Goal: Navigation & Orientation: Find specific page/section

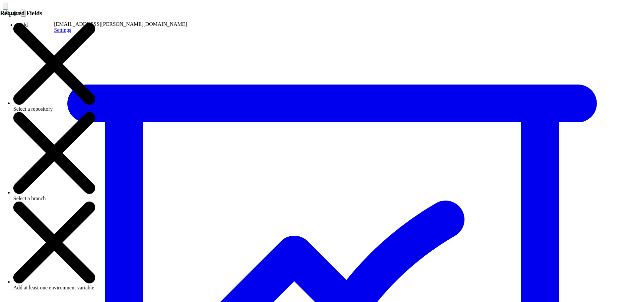
type input "*****"
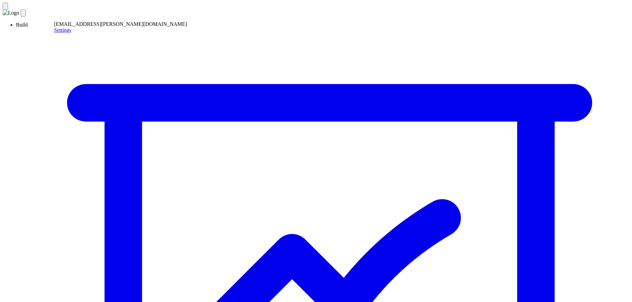
drag, startPoint x: 97, startPoint y: 176, endPoint x: 163, endPoint y: 176, distance: 66.3
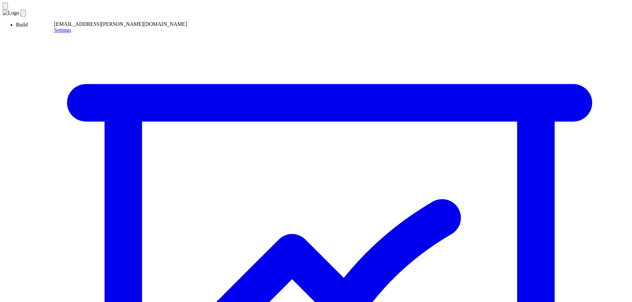
drag, startPoint x: 109, startPoint y: 39, endPoint x: 148, endPoint y: 37, distance: 39.5
drag, startPoint x: 99, startPoint y: 39, endPoint x: 155, endPoint y: 40, distance: 56.7
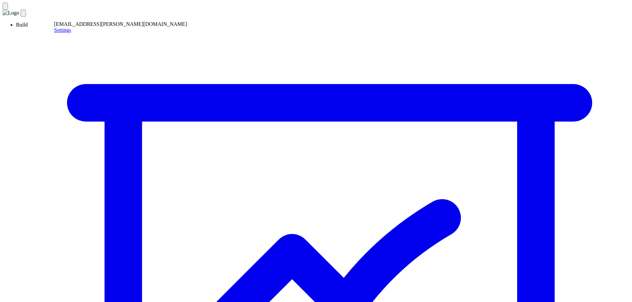
type input "*****"
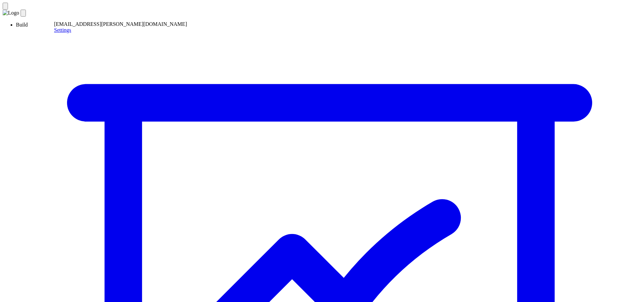
type input "*****"
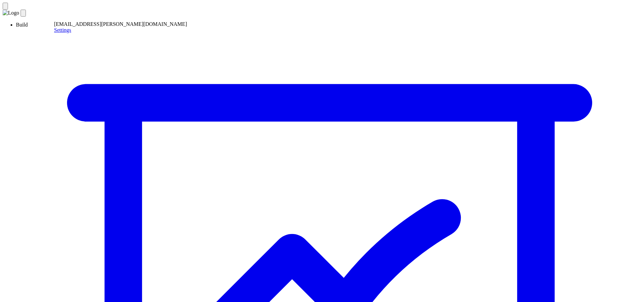
type input "*****"
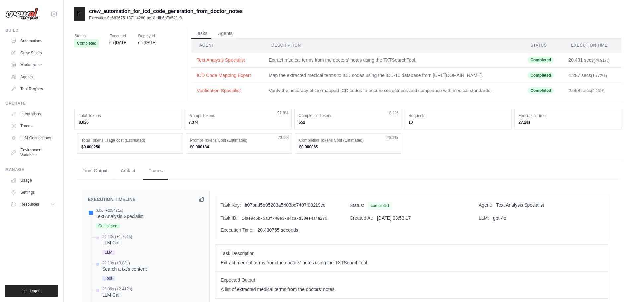
click at [81, 16] on icon at bounding box center [79, 12] width 5 height 5
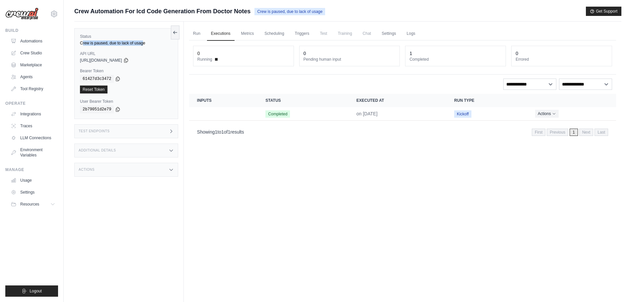
drag, startPoint x: 85, startPoint y: 42, endPoint x: 147, endPoint y: 42, distance: 61.7
click at [147, 42] on div "Crew is paused, due to lack of usage" at bounding box center [126, 42] width 93 height 5
click at [247, 33] on link "Metrics" at bounding box center [247, 34] width 21 height 14
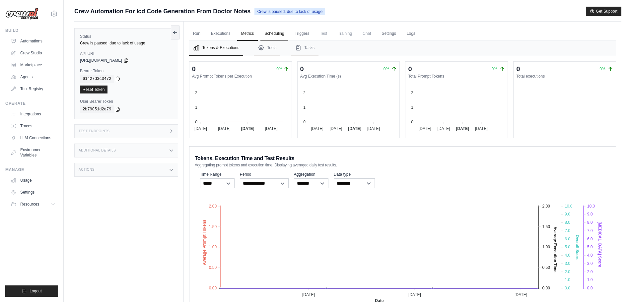
click at [280, 32] on link "Scheduling" at bounding box center [274, 34] width 28 height 14
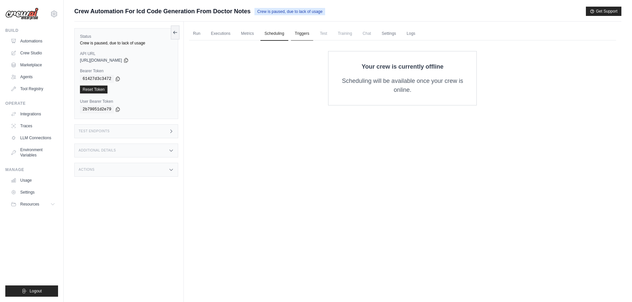
click at [308, 33] on link "Triggers" at bounding box center [302, 34] width 23 height 14
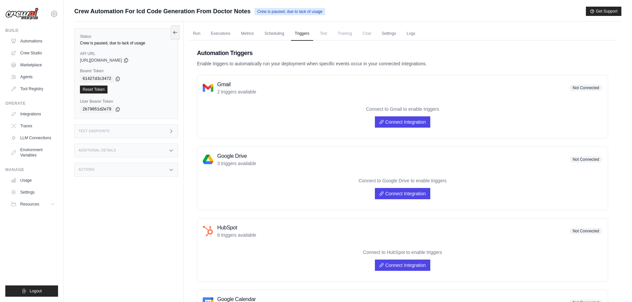
click at [331, 36] on span "Test" at bounding box center [323, 33] width 15 height 13
click at [351, 35] on span "Training" at bounding box center [345, 33] width 22 height 13
click at [413, 36] on link "Logs" at bounding box center [411, 34] width 17 height 14
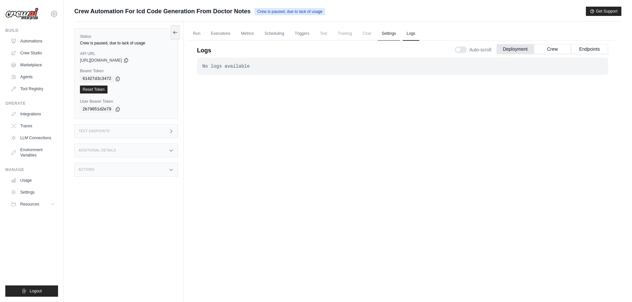
click at [400, 33] on link "Settings" at bounding box center [388, 34] width 22 height 14
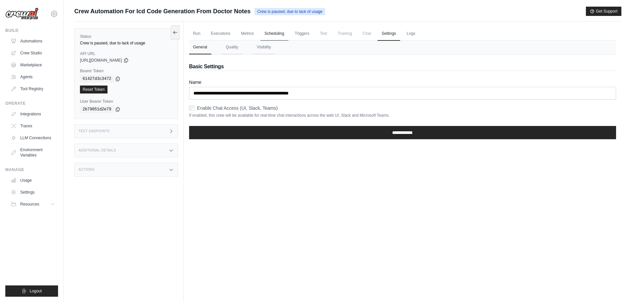
click at [280, 32] on link "Scheduling" at bounding box center [274, 34] width 28 height 14
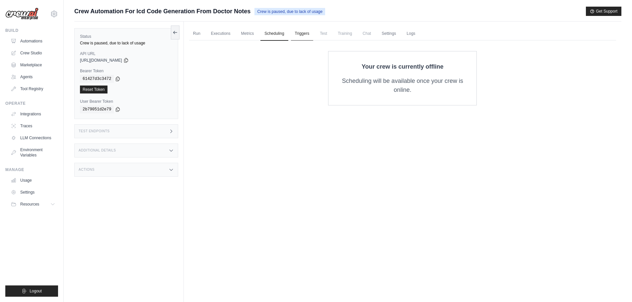
click at [309, 34] on link "Triggers" at bounding box center [302, 34] width 23 height 14
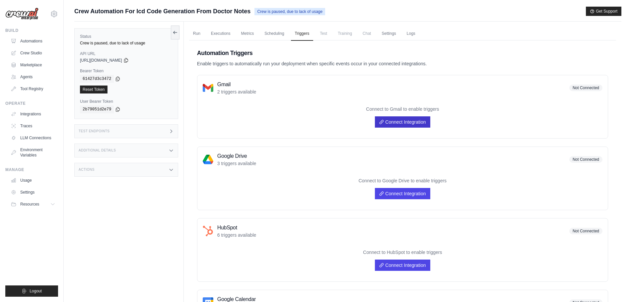
click at [399, 122] on link "Connect Integration" at bounding box center [402, 121] width 55 height 11
click at [37, 56] on link "Crew Studio" at bounding box center [34, 53] width 50 height 11
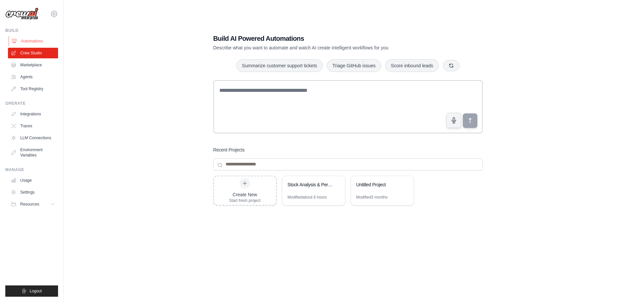
click at [32, 42] on link "Automations" at bounding box center [34, 41] width 50 height 11
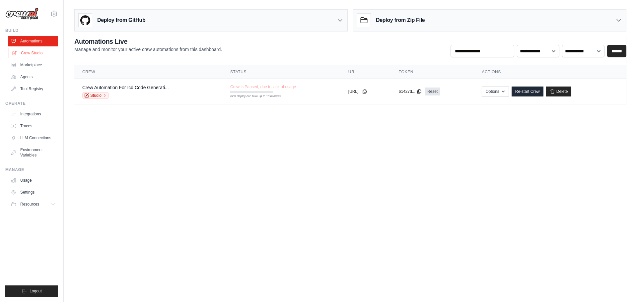
click at [31, 54] on link "Crew Studio" at bounding box center [34, 53] width 50 height 11
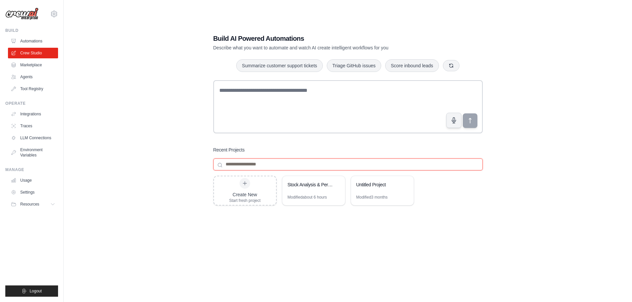
click at [238, 161] on input at bounding box center [347, 165] width 269 height 12
click at [247, 186] on div at bounding box center [245, 183] width 11 height 11
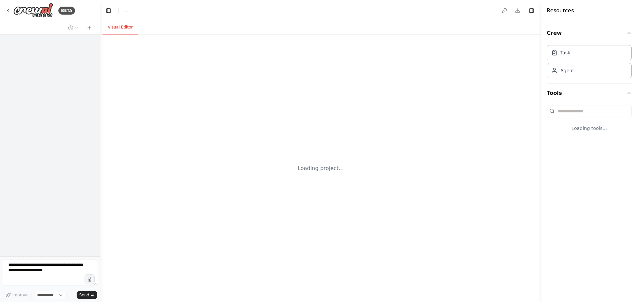
select select "****"
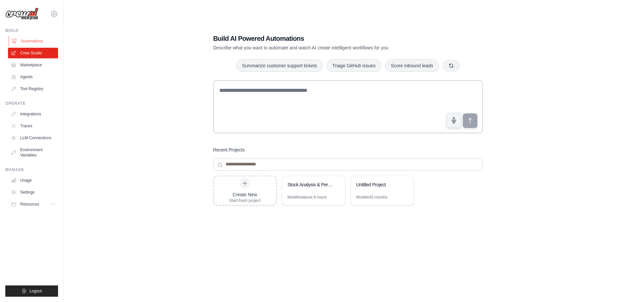
click at [32, 41] on link "Automations" at bounding box center [34, 41] width 50 height 11
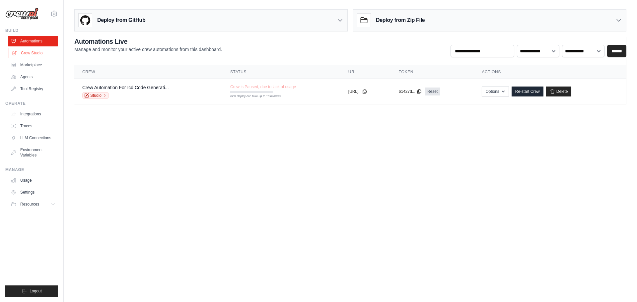
click at [31, 52] on link "Crew Studio" at bounding box center [34, 53] width 50 height 11
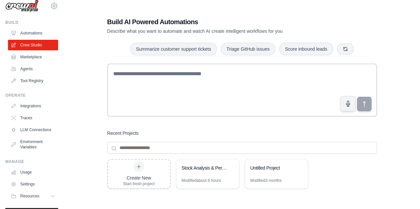
scroll to position [5, 0]
